Goal: Task Accomplishment & Management: Use online tool/utility

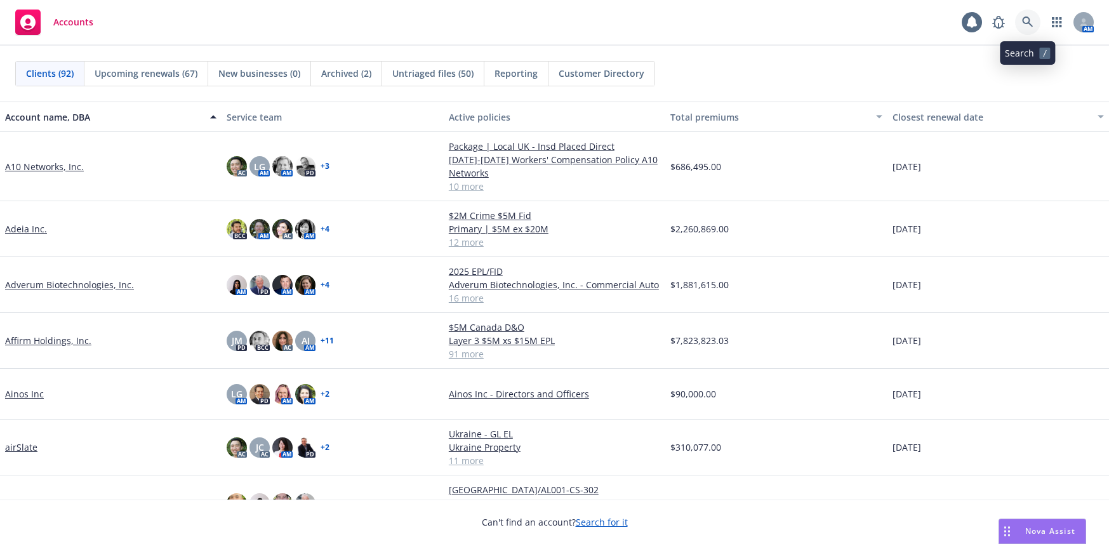
click at [1028, 20] on icon at bounding box center [1027, 21] width 11 height 11
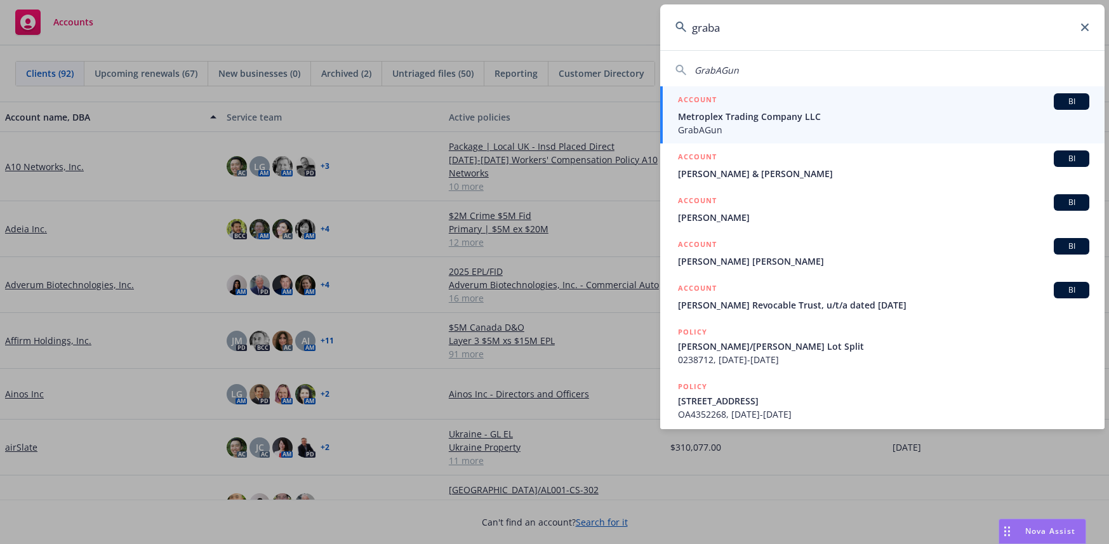
type input "graba"
click at [744, 118] on span "Metroplex Trading Company LLC" at bounding box center [883, 116] width 411 height 13
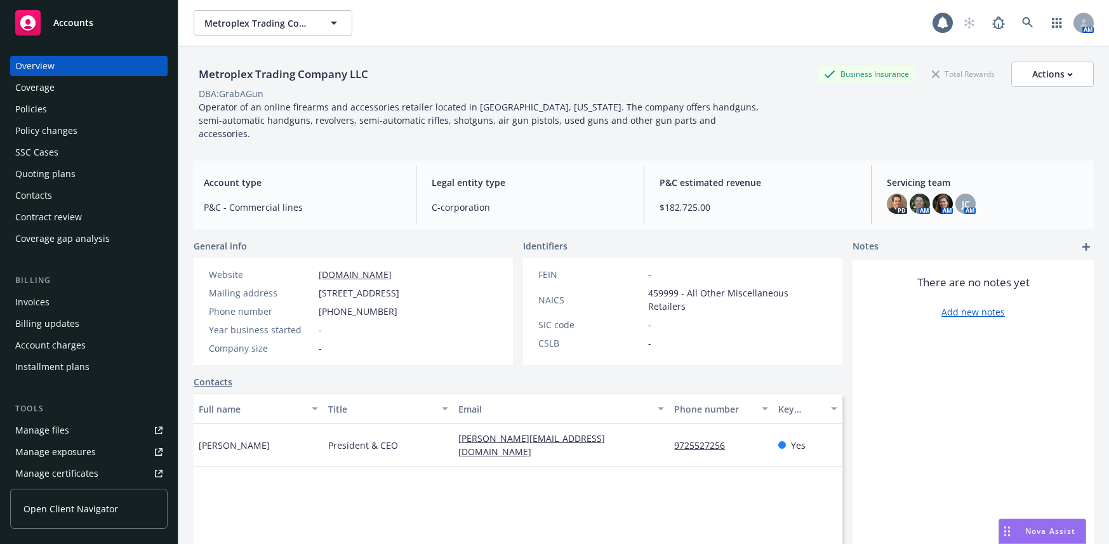
click at [40, 110] on div "Policies" at bounding box center [31, 109] width 32 height 20
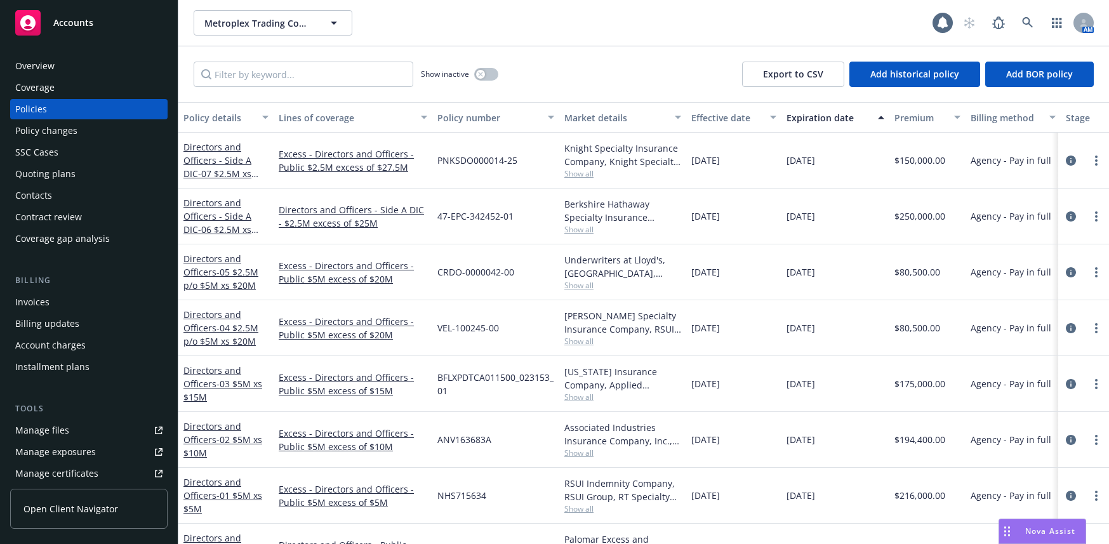
scroll to position [45, 0]
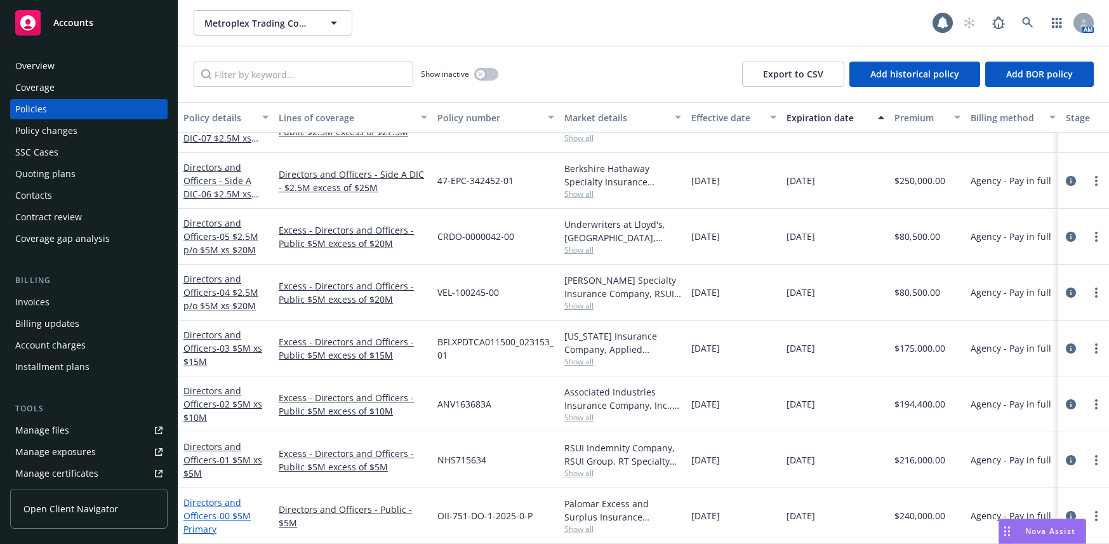
click at [241, 510] on span "- 00 $5M Primary" at bounding box center [216, 522] width 67 height 25
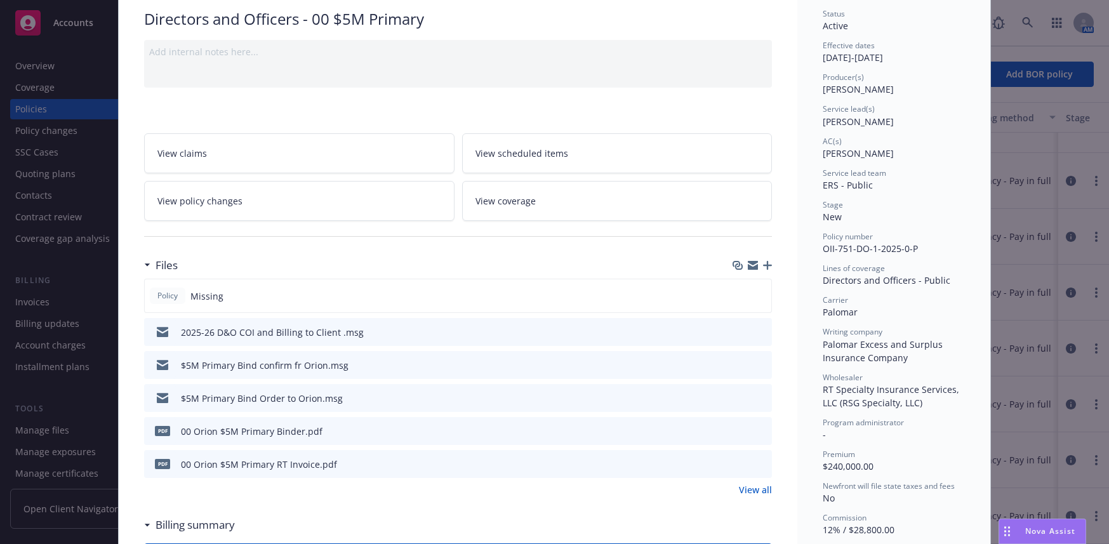
scroll to position [127, 0]
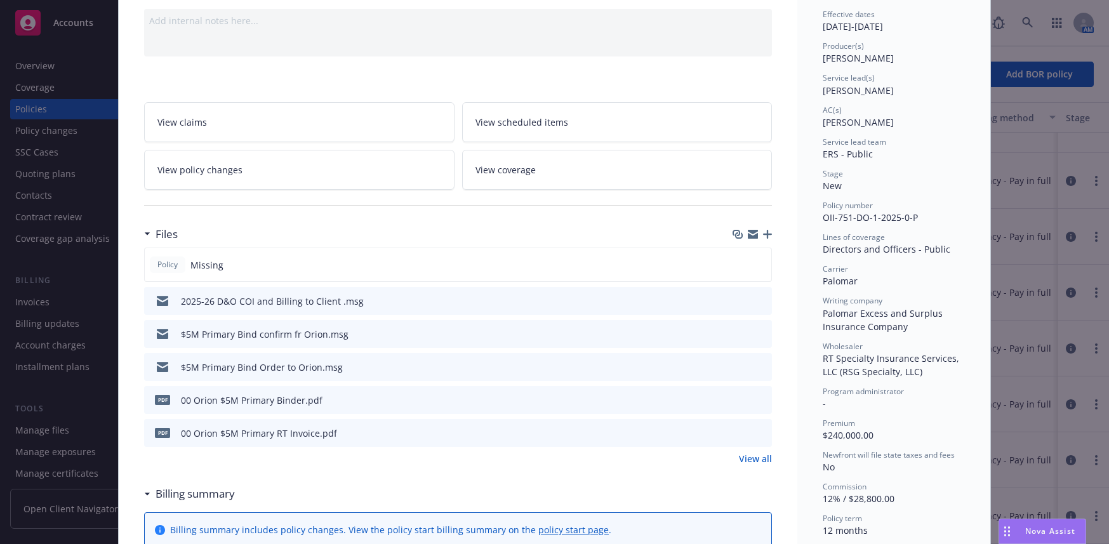
click at [763, 234] on icon "button" at bounding box center [767, 234] width 9 height 9
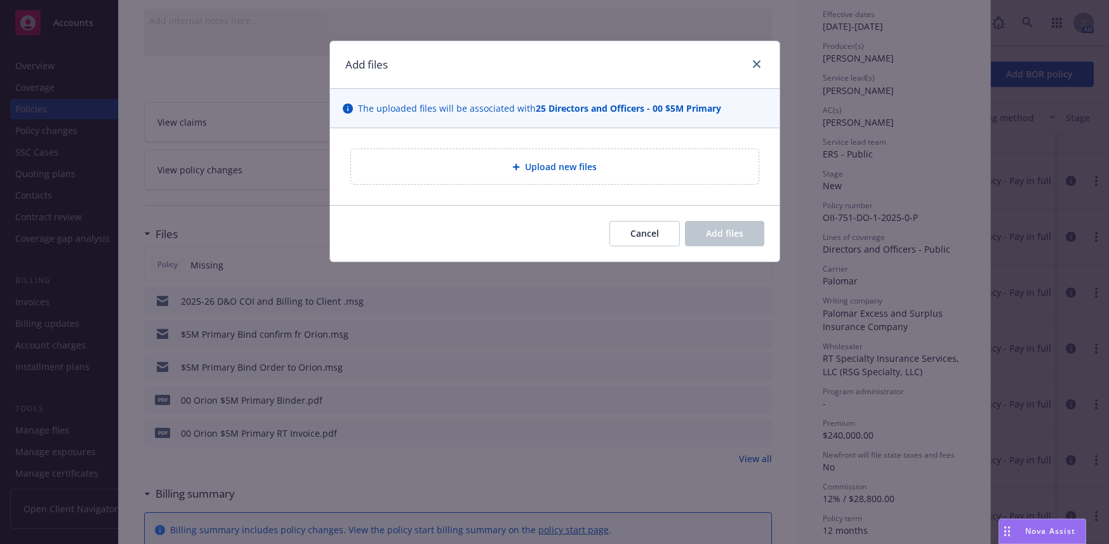
click at [584, 164] on span "Upload new files" at bounding box center [561, 166] width 72 height 13
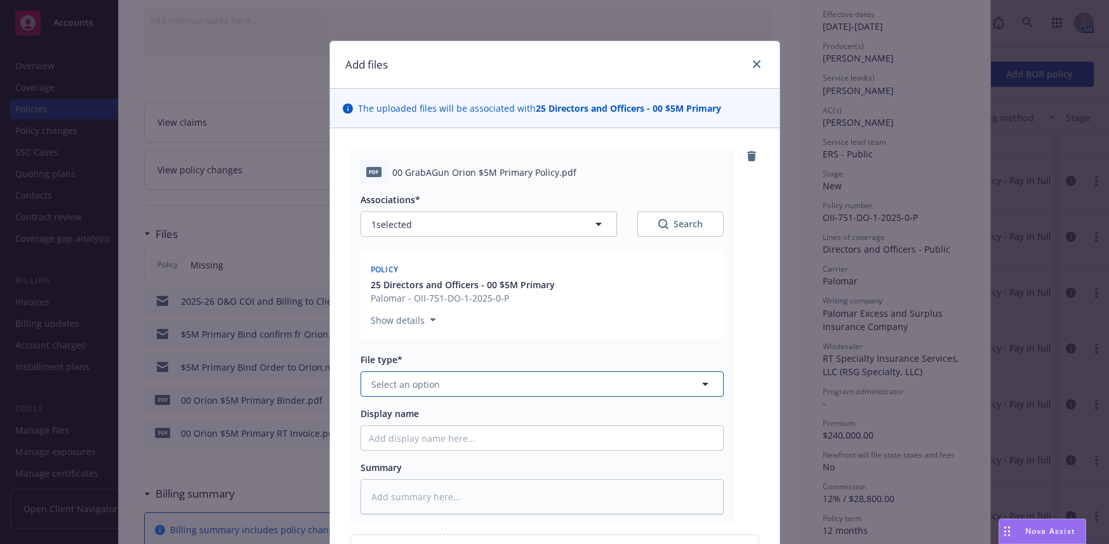
click at [392, 387] on span "Select an option" at bounding box center [405, 384] width 69 height 13
type input "pol"
click at [432, 519] on span "Policy not-checked" at bounding box center [415, 519] width 82 height 13
click at [499, 444] on input "Display name" at bounding box center [542, 438] width 362 height 24
type textarea "x"
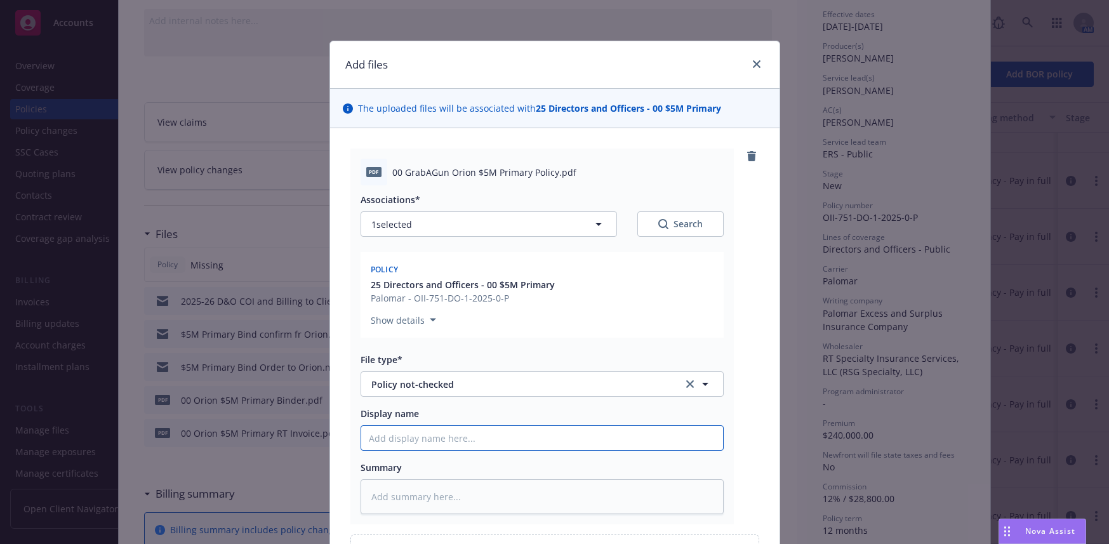
type input "0"
type textarea "x"
type input "00"
type textarea "x"
type input "00"
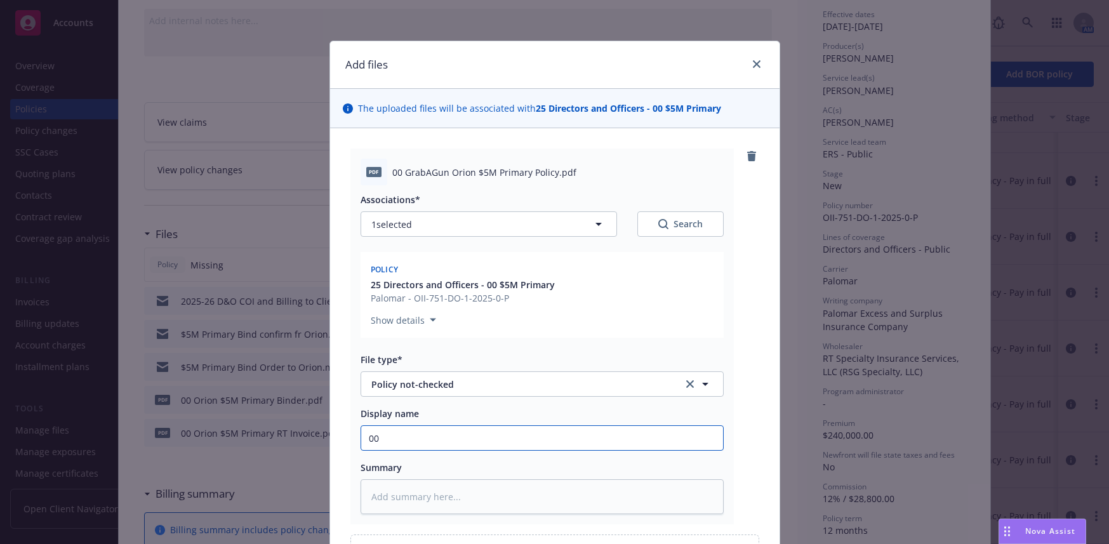
type textarea "x"
type input "00 OR"
type textarea "x"
type input "00 ORi"
type textarea "x"
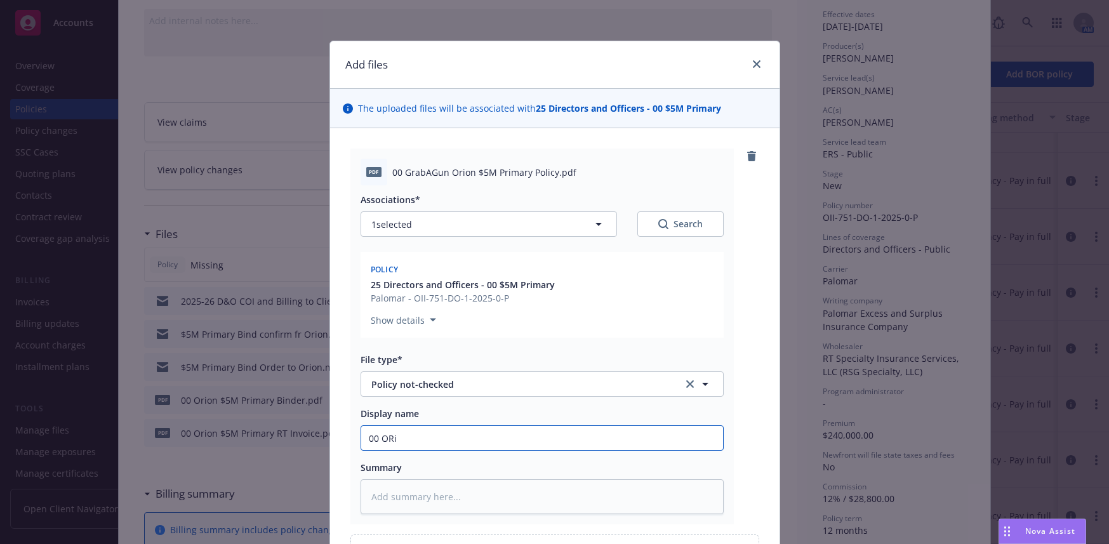
type input "00 ORio"
type textarea "x"
type input "00 ORion"
type textarea "x"
type input "00 ORion"
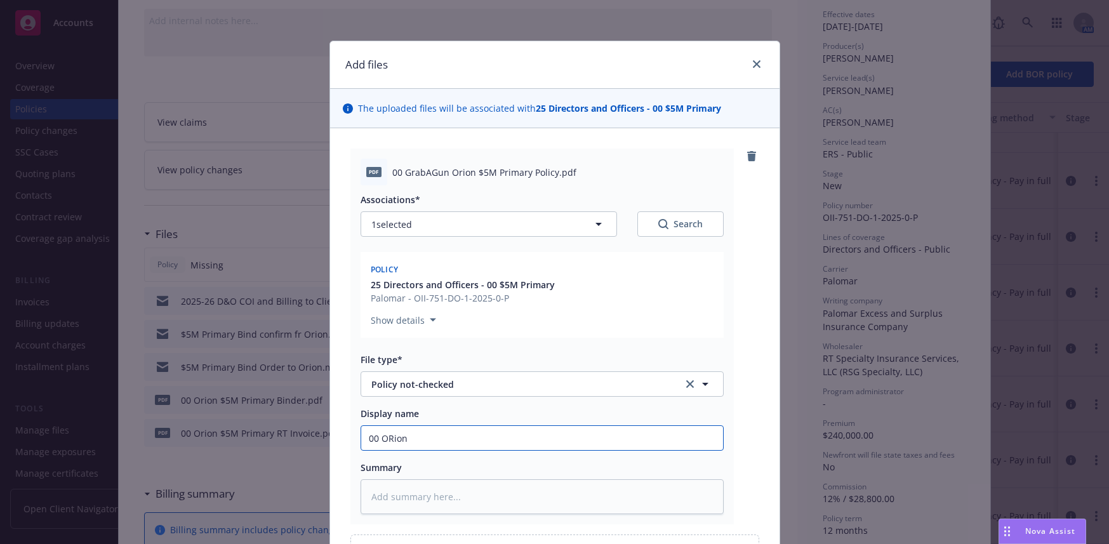
type textarea "x"
type input "00 Oion"
type textarea "x"
type input "00 Orion"
type textarea "x"
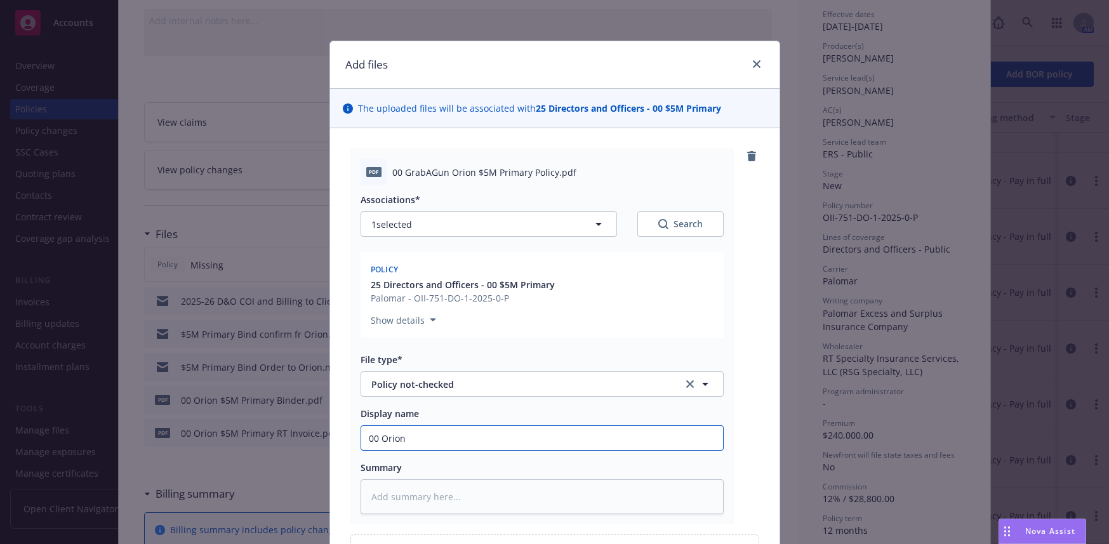
type input "00 Orion"
type textarea "x"
type input "00 Orion $"
type textarea "x"
type input "00 Orion $5"
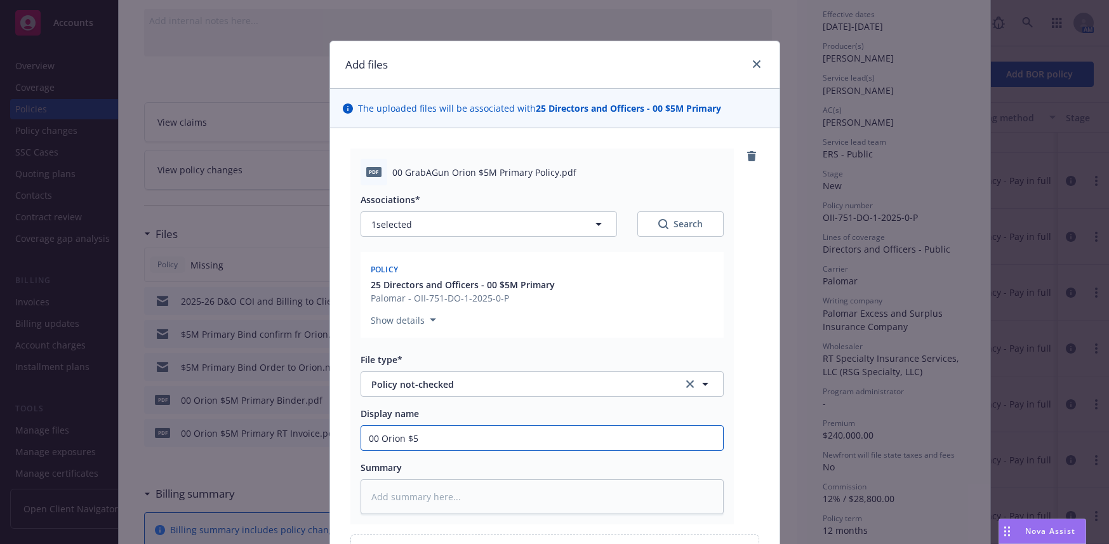
type textarea "x"
type input "00 Orion $5M"
type textarea "x"
type input "00 Orion $5M P"
type textarea "x"
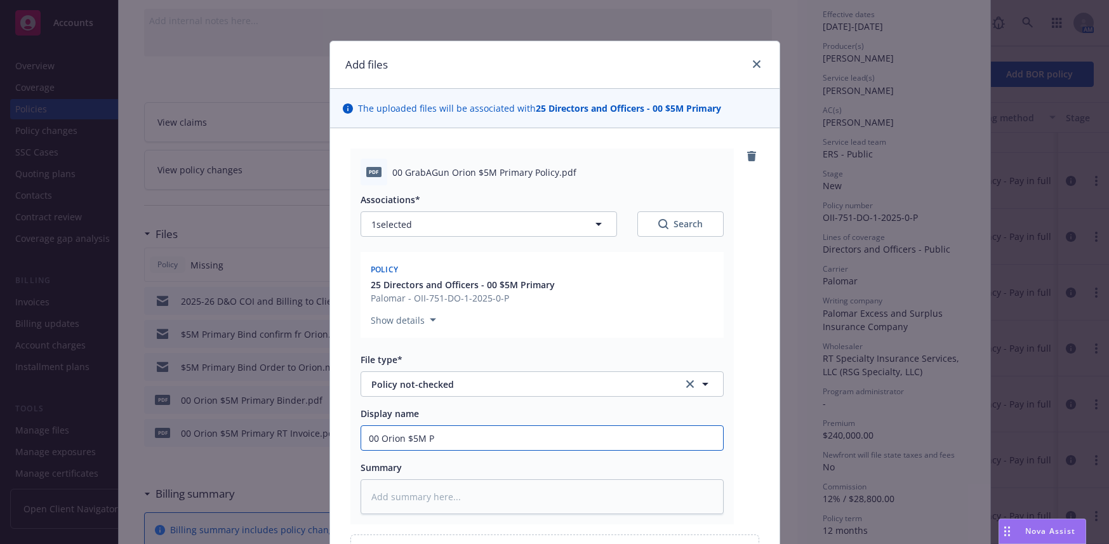
type input "00 Orion $5M Pr"
type textarea "x"
type input "00 Orion $5M Pri"
type textarea "x"
type input "00 Orion $5M Prim"
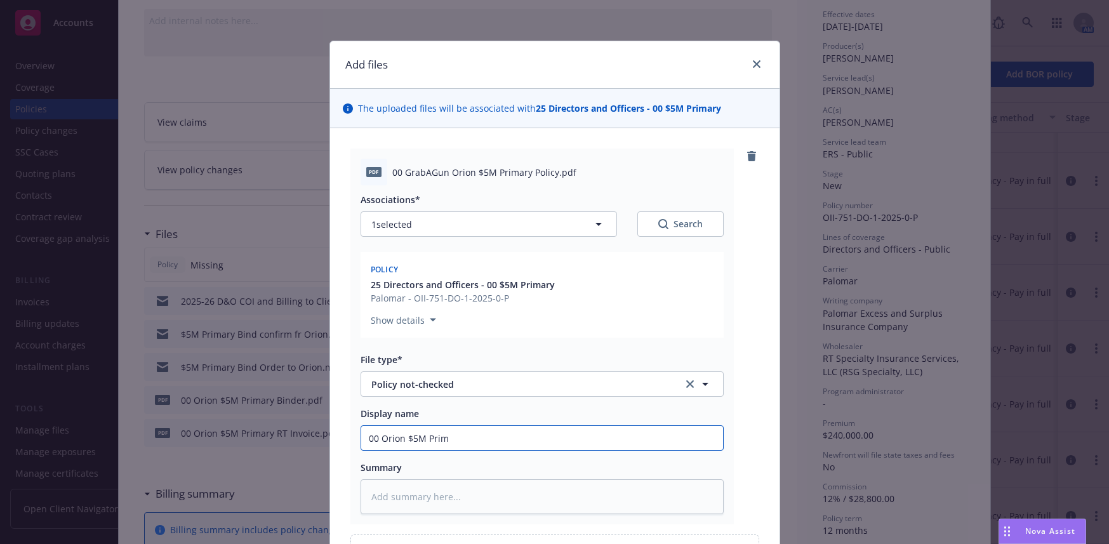
type textarea "x"
type input "00 Orion $5M Prima"
type textarea "x"
type input "00 Orion $5M Primar"
type textarea "x"
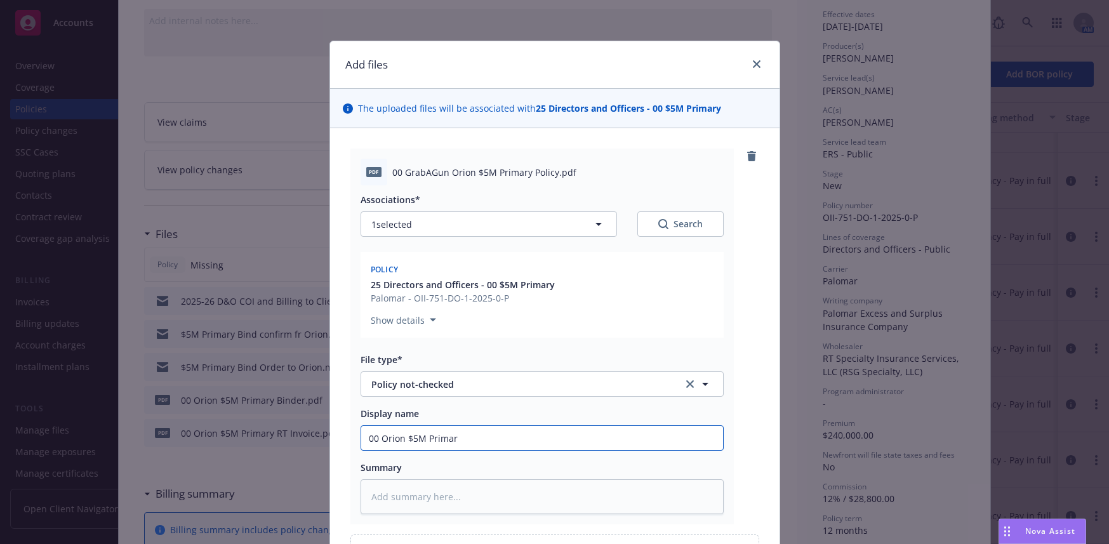
type input "00 Orion $5M Primary"
type textarea "x"
type input "00 Orion $5M Primary"
type textarea "x"
type input "00 Orion $5M Primary Po"
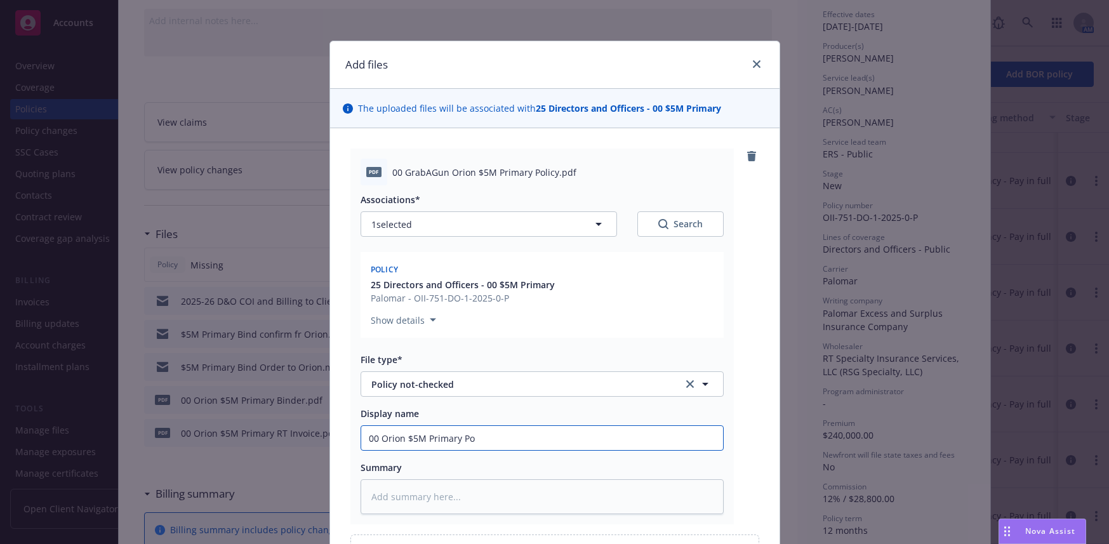
type textarea "x"
type input "00 Orion $5M Primary Pol"
type textarea "x"
type input "00 Orion $5M Primary Polic"
type textarea "x"
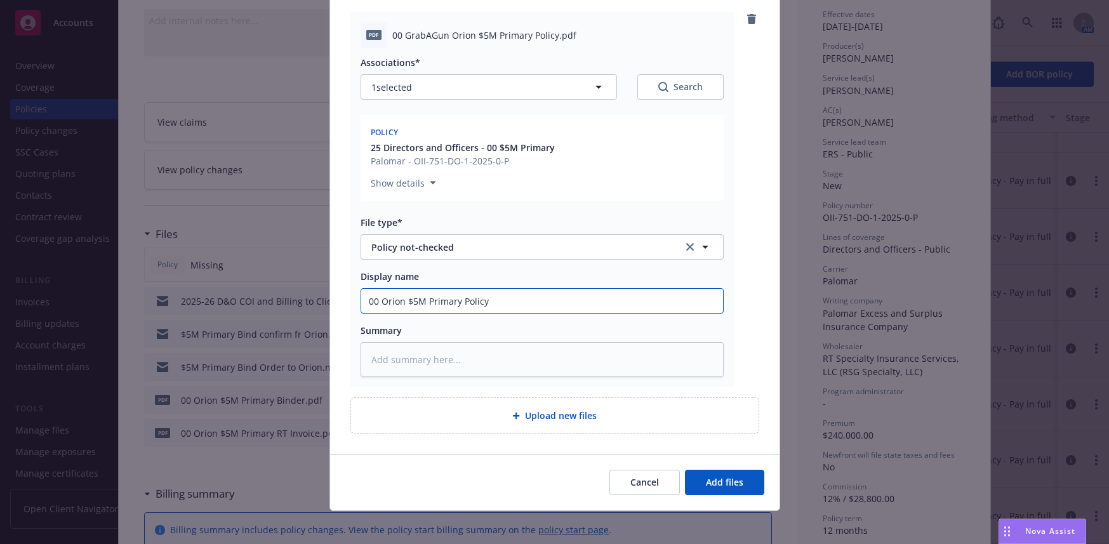
scroll to position [145, 0]
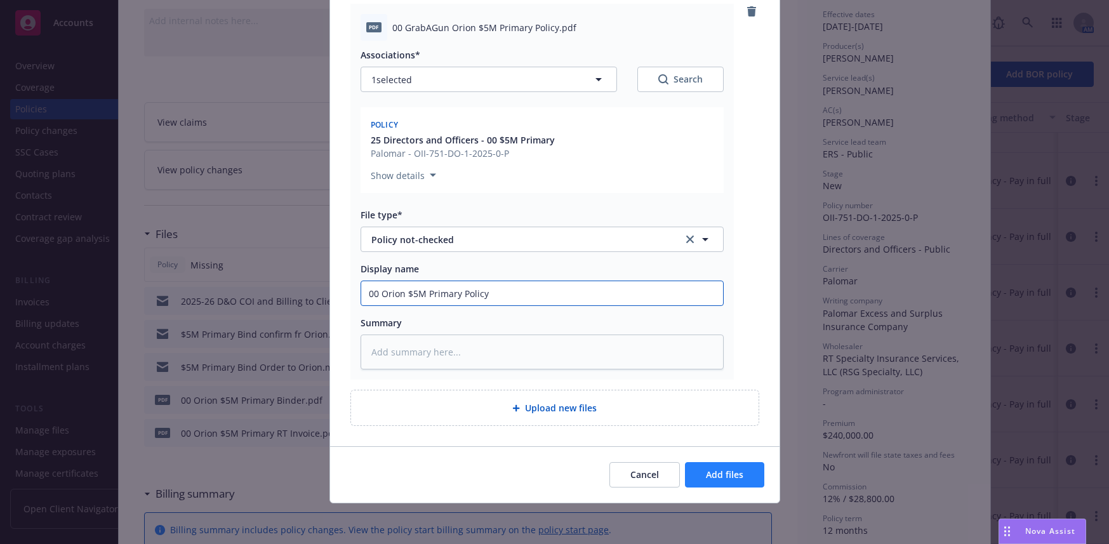
type input "00 Orion $5M Primary Policy"
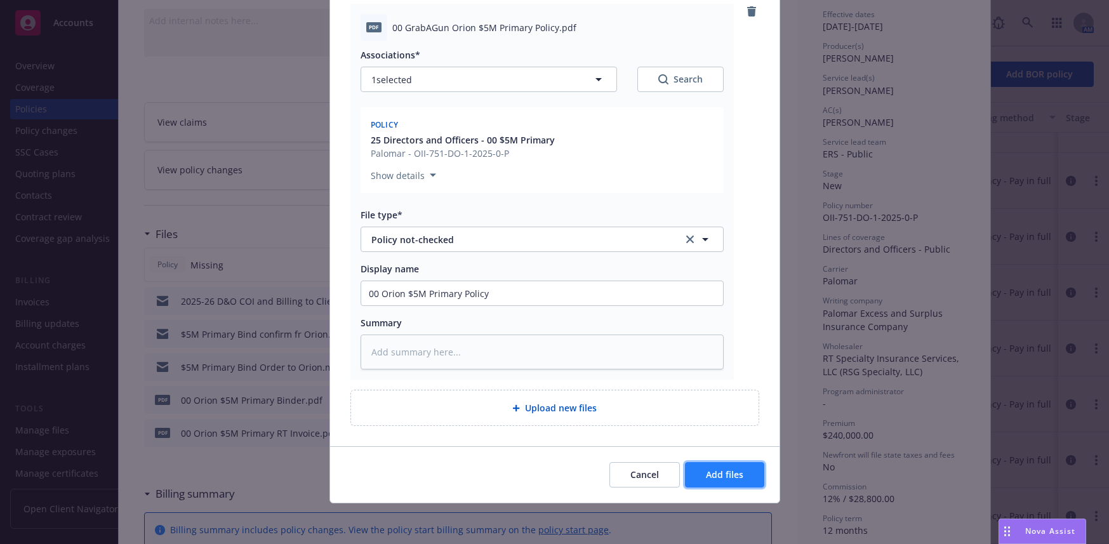
click at [718, 471] on span "Add files" at bounding box center [724, 474] width 37 height 12
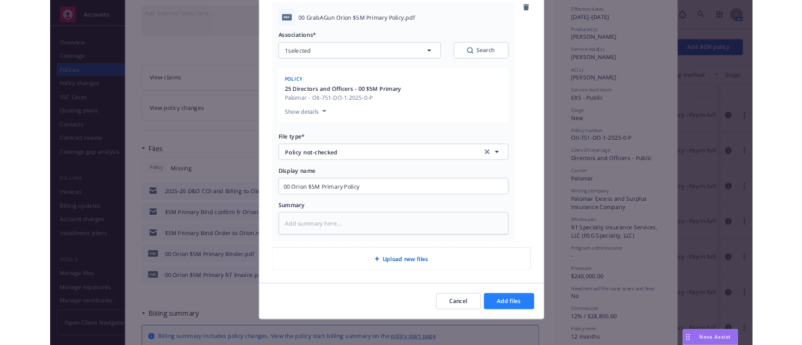
scroll to position [98, 0]
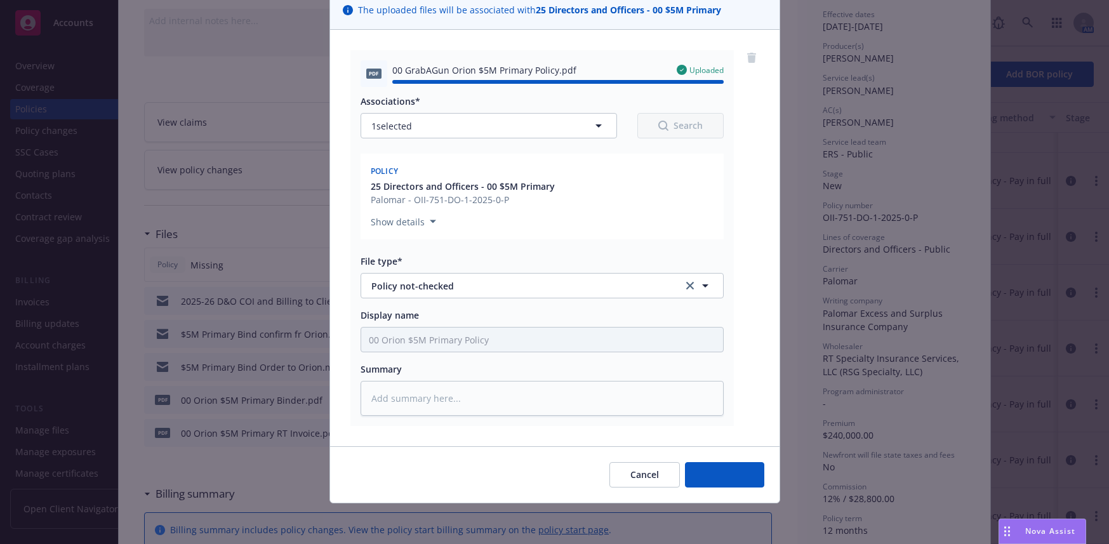
type textarea "x"
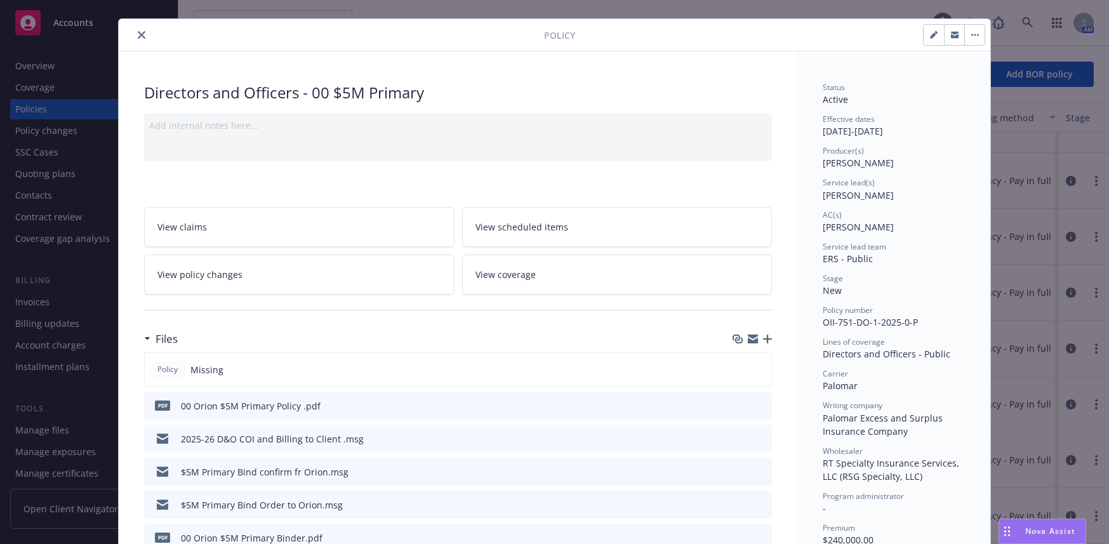
scroll to position [0, 0]
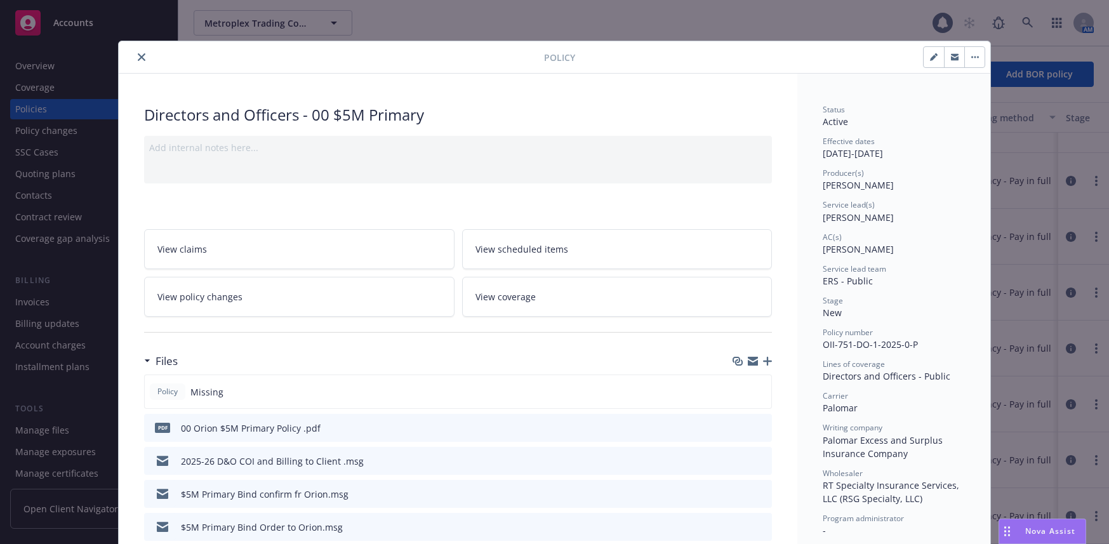
click at [138, 56] on icon "close" at bounding box center [142, 57] width 8 height 8
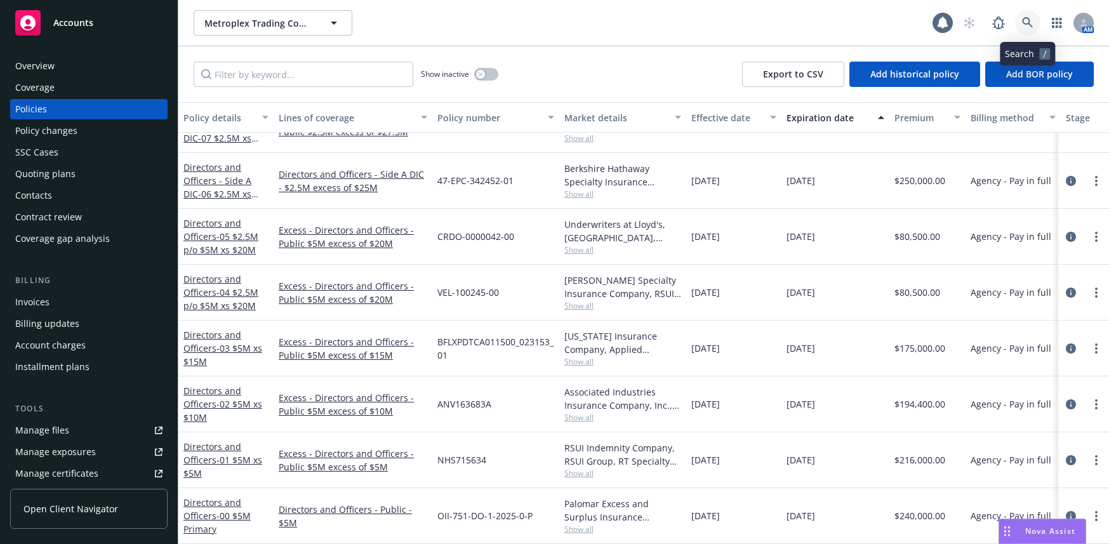
click at [1025, 22] on icon at bounding box center [1027, 22] width 11 height 11
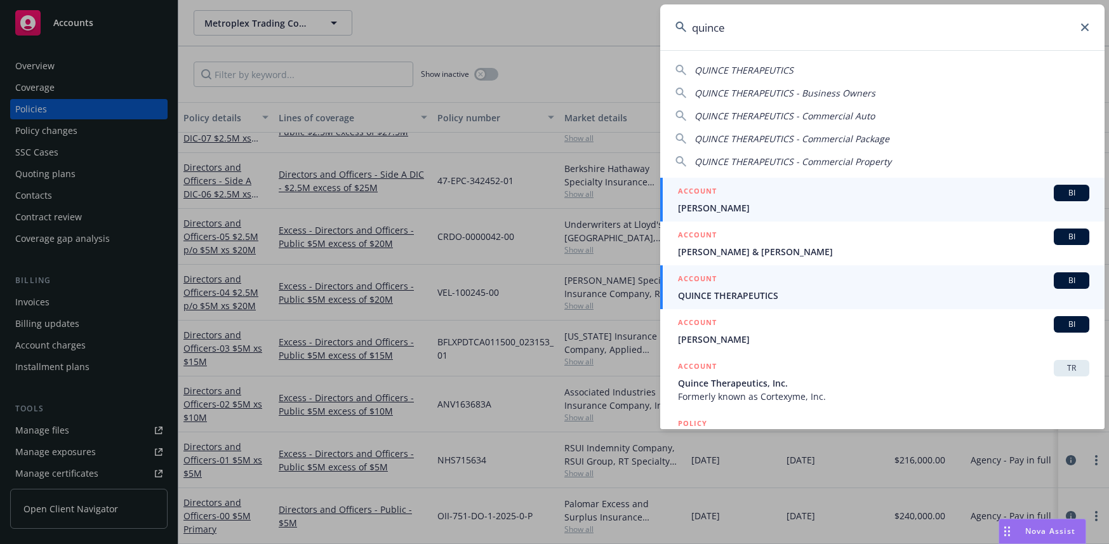
type input "quince"
click at [768, 294] on span "QUINCE THERAPEUTICS" at bounding box center [883, 295] width 411 height 13
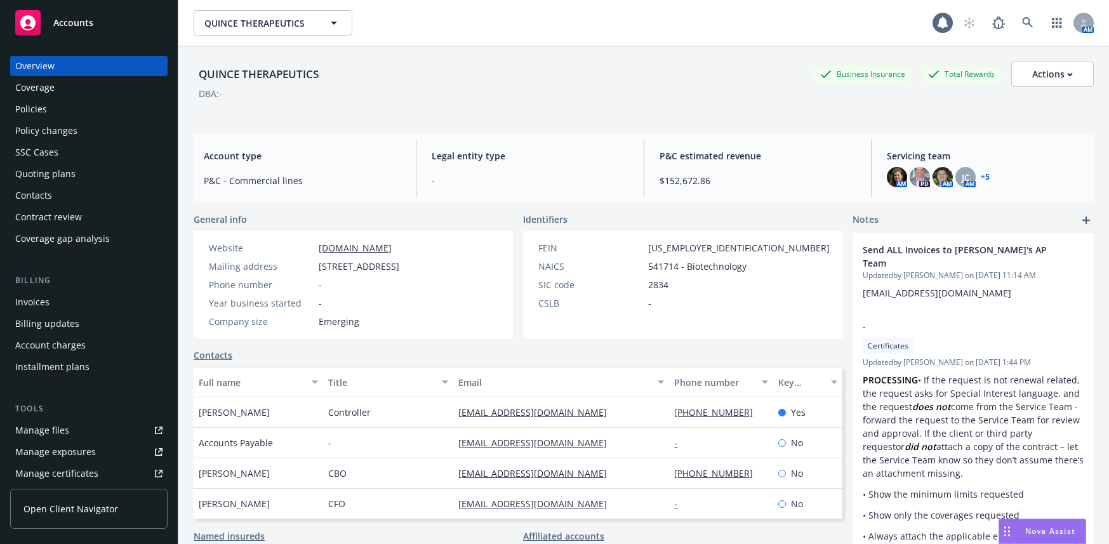
click at [65, 176] on div "Quoting plans" at bounding box center [45, 174] width 60 height 20
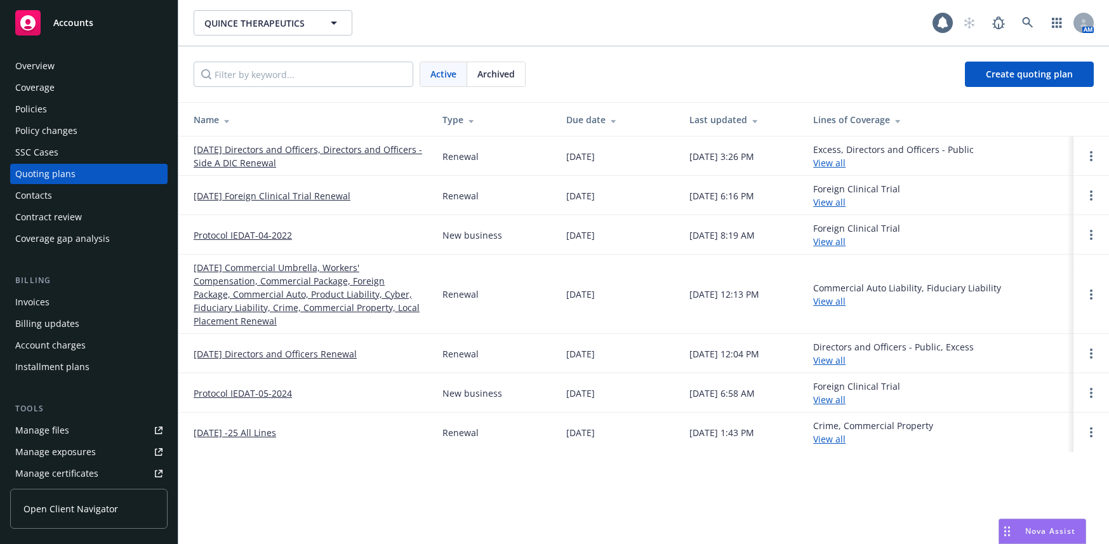
click at [258, 162] on link "[DATE] Directors and Officers, Directors and Officers - Side A DIC Renewal" at bounding box center [308, 156] width 228 height 27
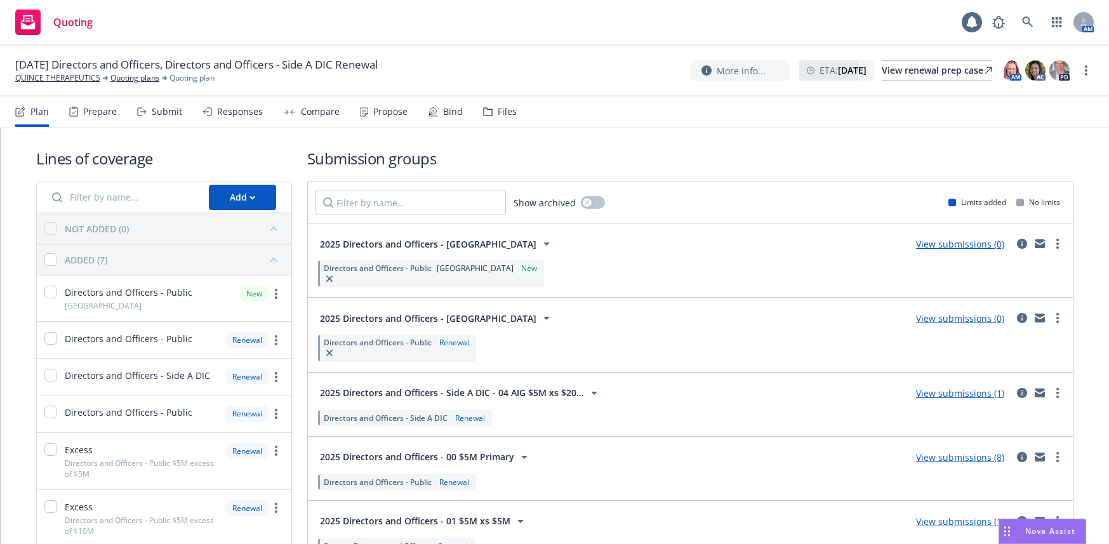
click at [443, 114] on div "Bind" at bounding box center [453, 112] width 20 height 10
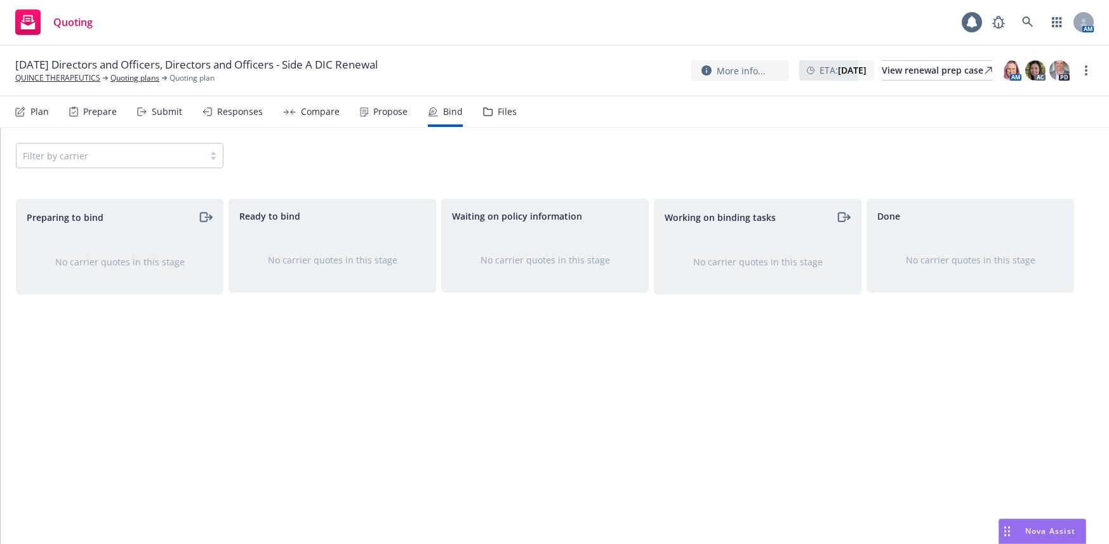
click at [98, 114] on div "Prepare" at bounding box center [100, 112] width 34 height 10
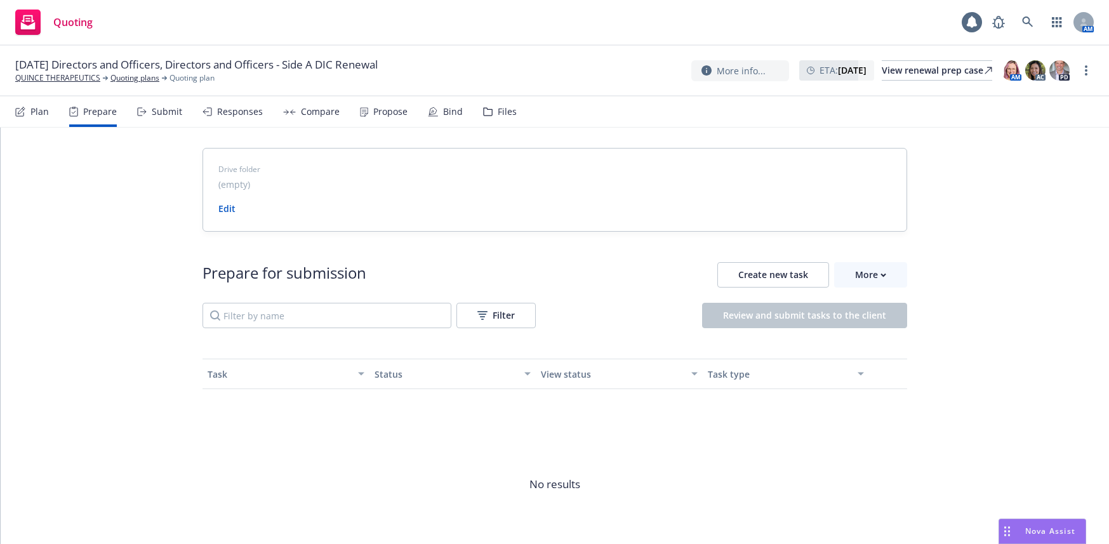
click at [162, 111] on div "Submit" at bounding box center [167, 112] width 30 height 10
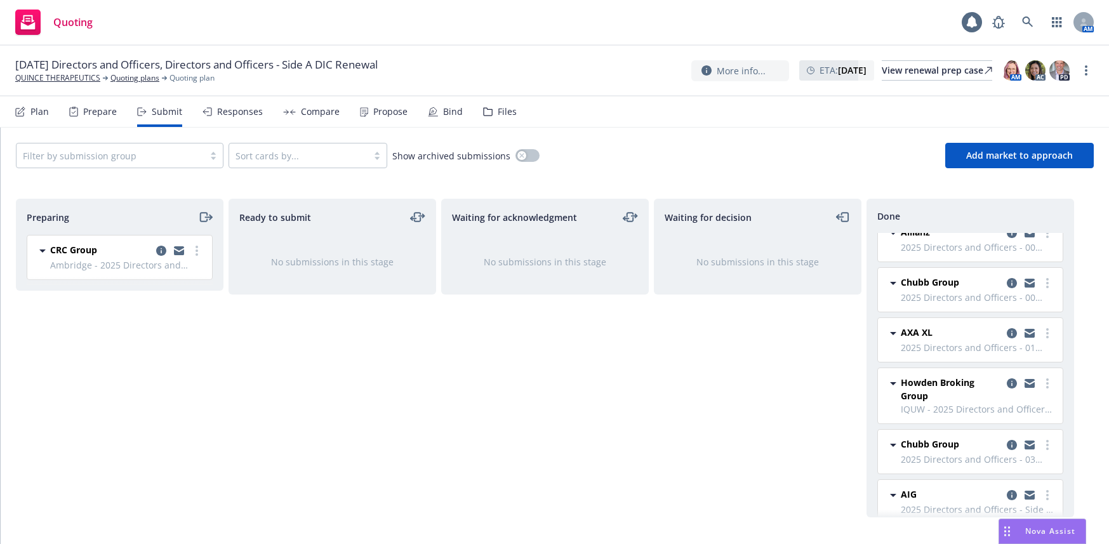
scroll to position [319, 0]
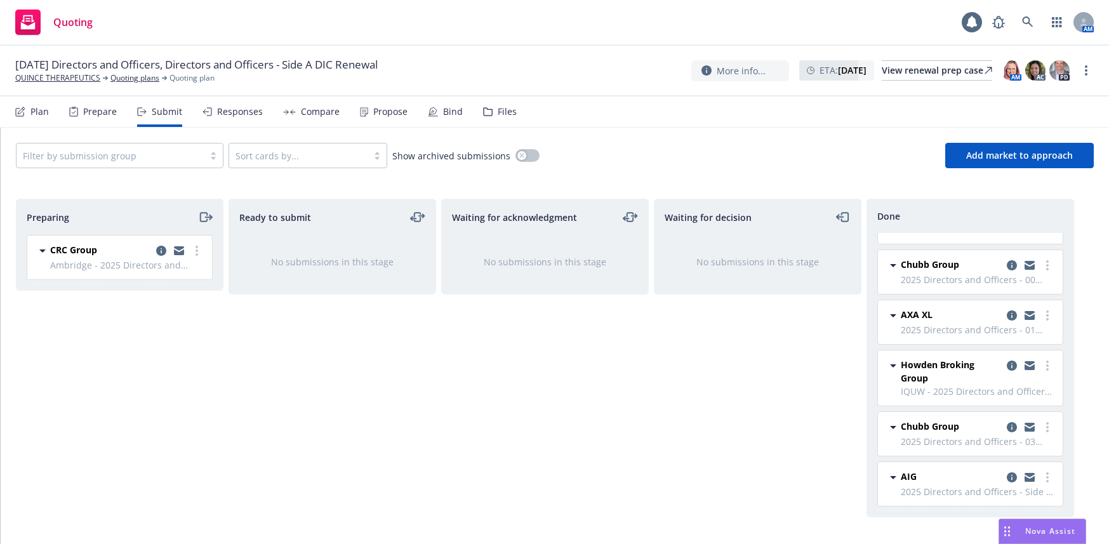
click at [245, 115] on div "Responses" at bounding box center [240, 112] width 46 height 10
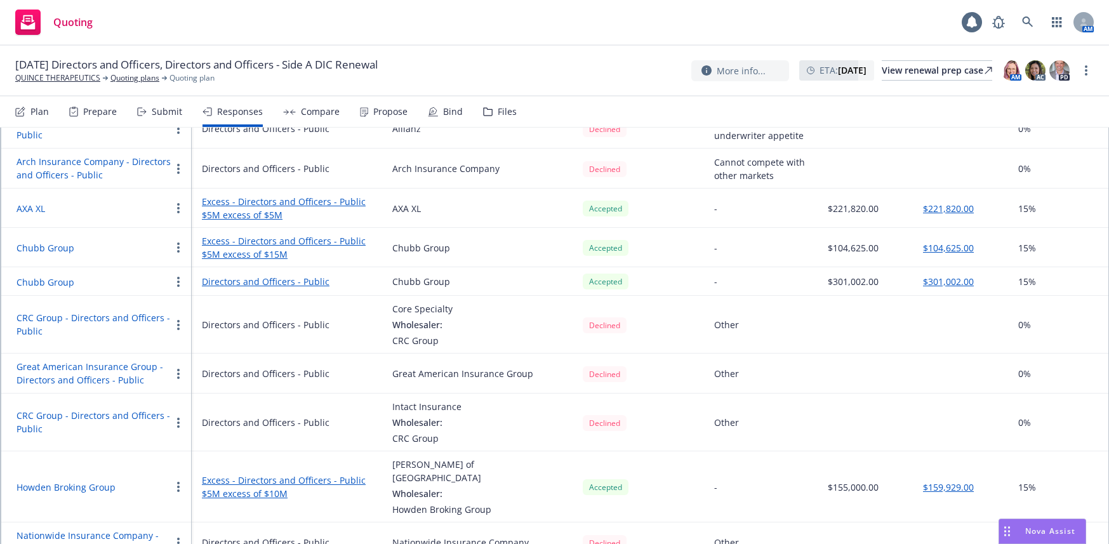
scroll to position [206, 0]
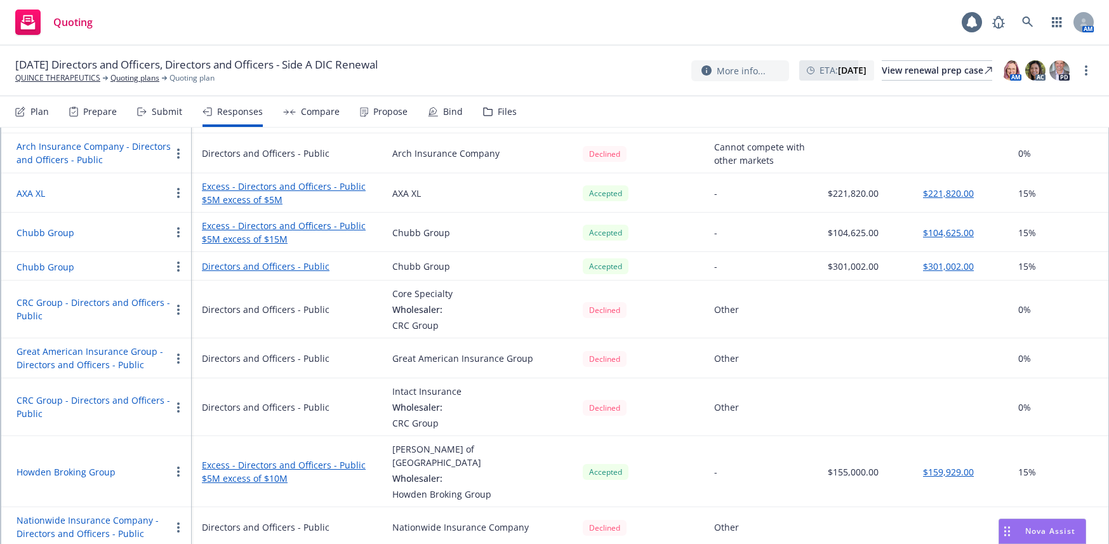
click at [321, 111] on div "Compare" at bounding box center [320, 112] width 39 height 10
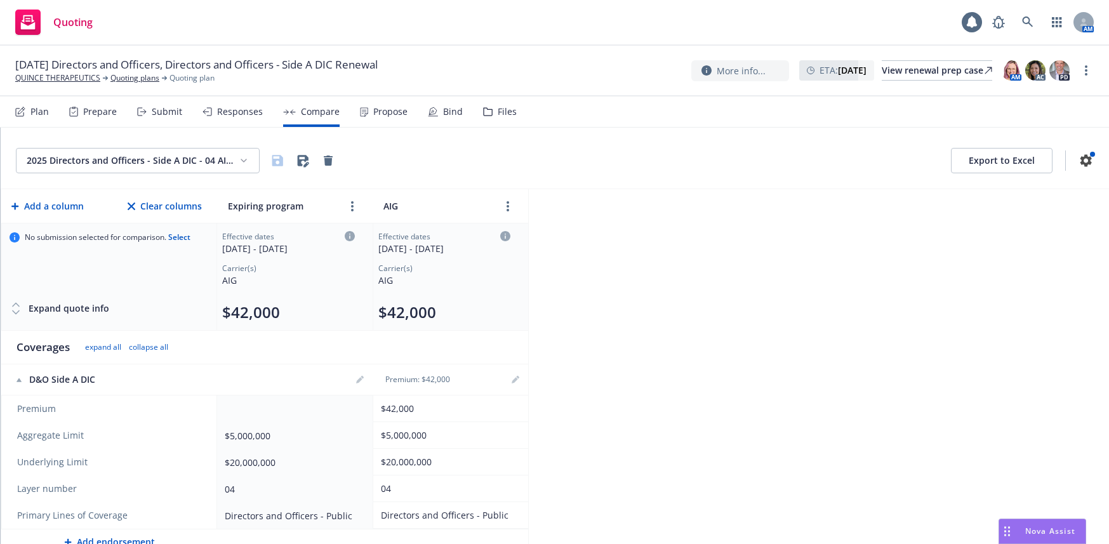
click at [390, 111] on div "Propose" at bounding box center [390, 112] width 34 height 10
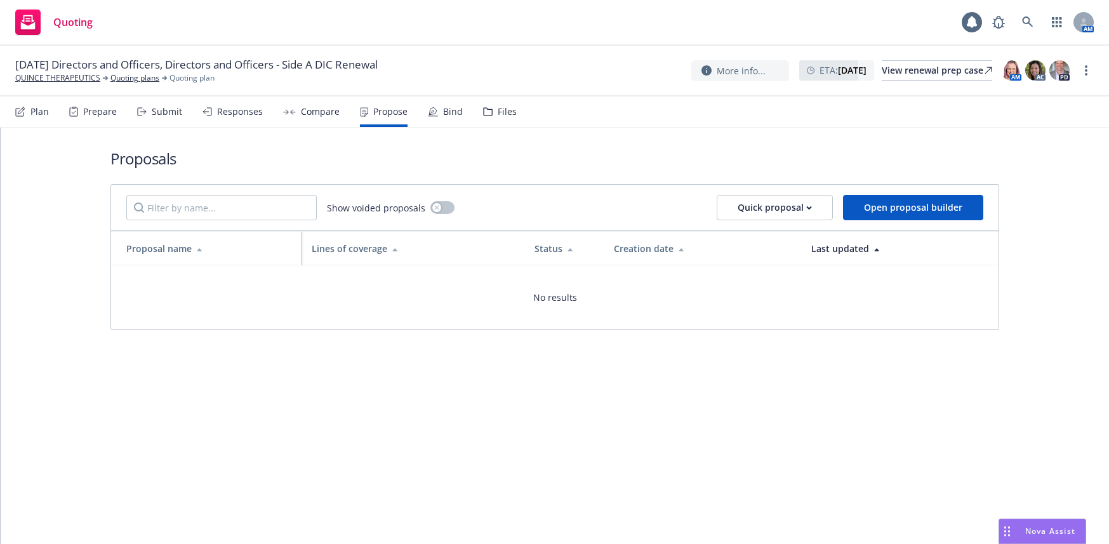
click at [450, 110] on div "Bind" at bounding box center [453, 112] width 20 height 10
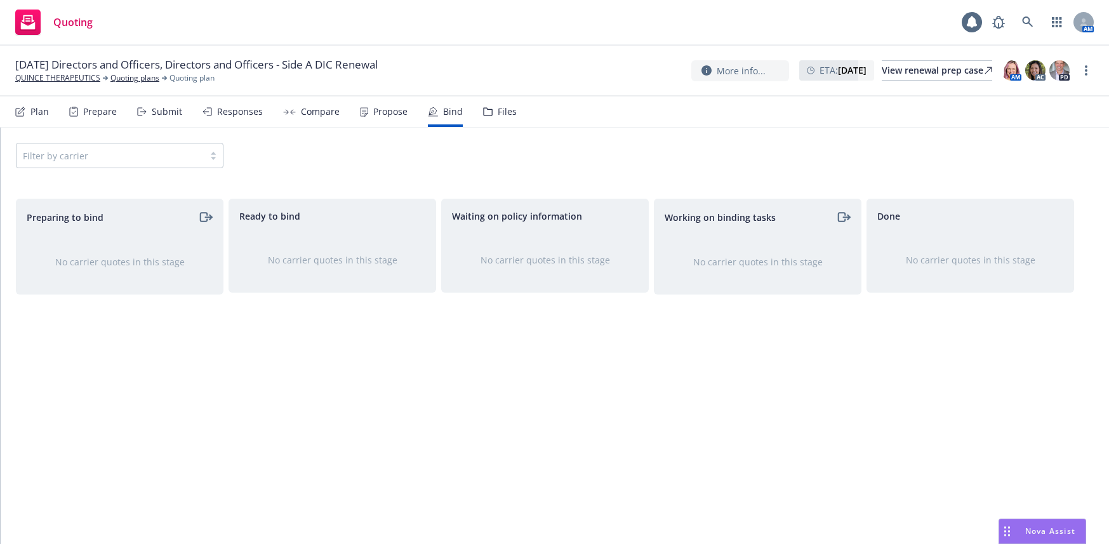
click at [500, 112] on div "Files" at bounding box center [507, 112] width 19 height 10
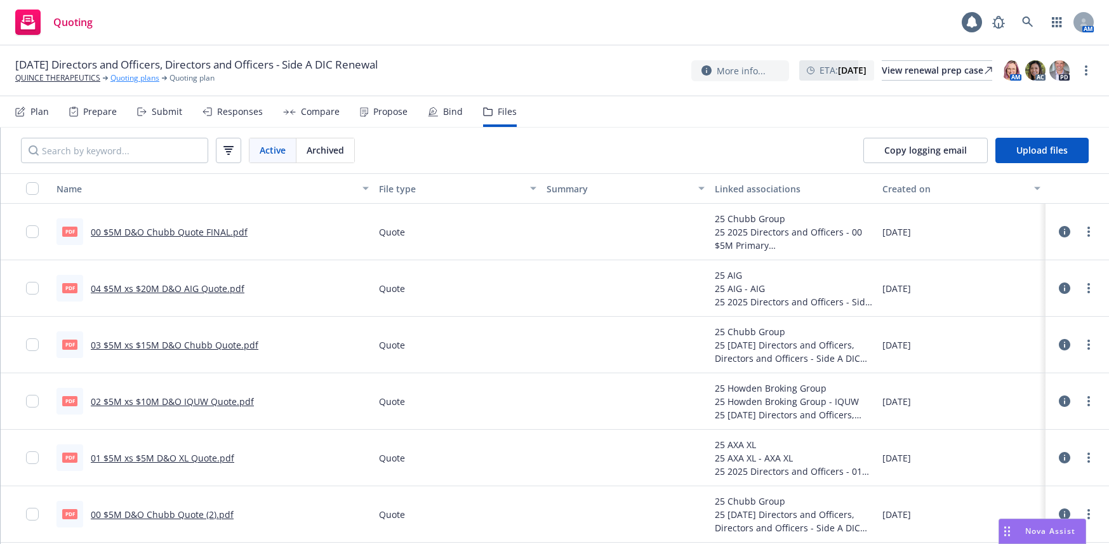
click at [148, 79] on link "Quoting plans" at bounding box center [134, 77] width 49 height 11
